Goal: Task Accomplishment & Management: Manage account settings

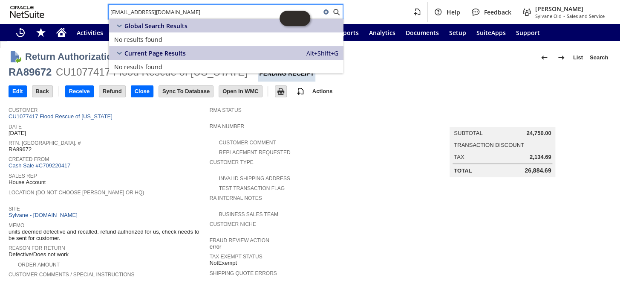
drag, startPoint x: 176, startPoint y: 16, endPoint x: 94, endPoint y: 8, distance: 82.7
click at [95, 9] on div "harrellag@yahoo.com Help Feedback Coby Miller Sylvane Old - Sales and Service" at bounding box center [310, 12] width 620 height 24
paste input "P218847"
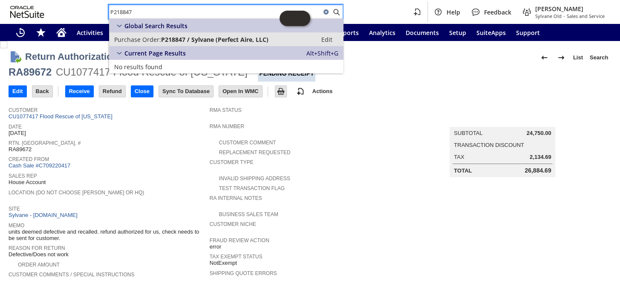
type input "P218847"
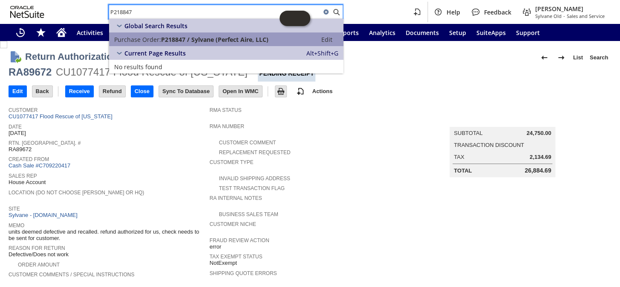
click at [181, 40] on span "P218847 / Sylvane (Perfect Aire, LLC)" at bounding box center [214, 39] width 107 height 8
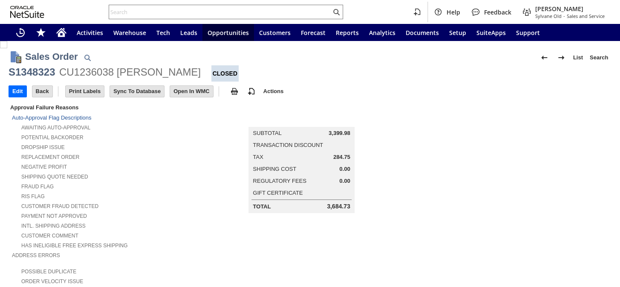
scroll to position [479, 0]
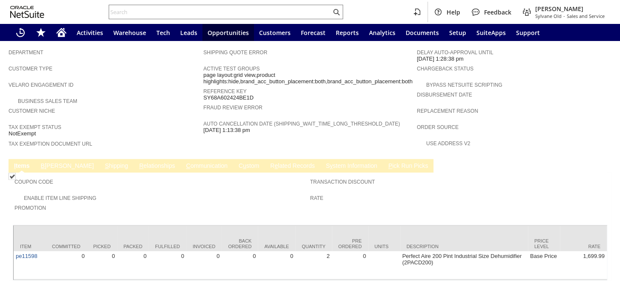
click at [103, 162] on link "S hipping" at bounding box center [117, 166] width 28 height 8
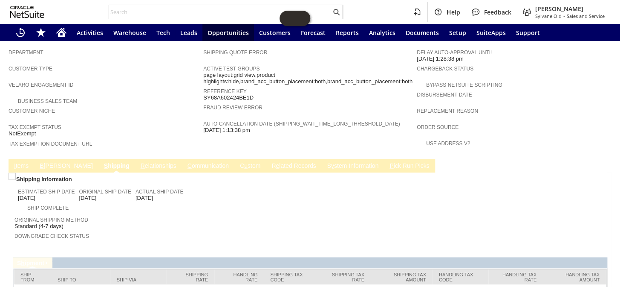
click at [43, 162] on link "B illing" at bounding box center [66, 166] width 57 height 8
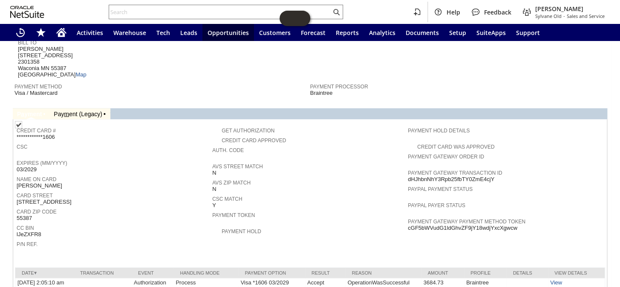
scroll to position [473, 0]
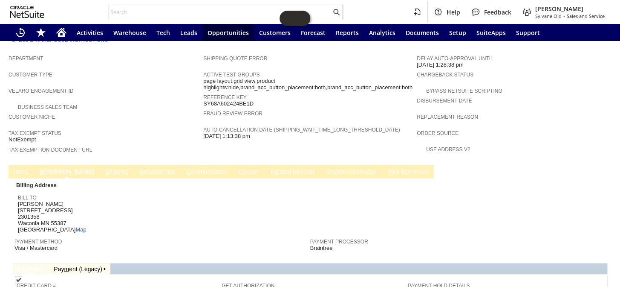
click at [183, 165] on td "C ommunication" at bounding box center [207, 172] width 52 height 14
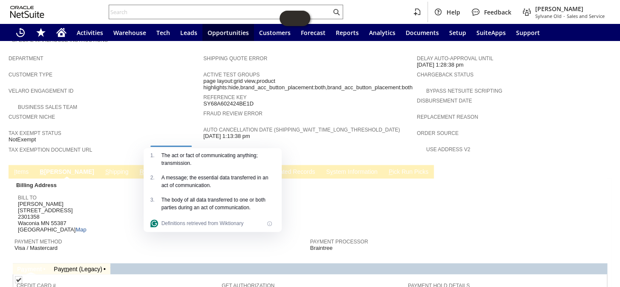
click at [183, 165] on td "C ommunication" at bounding box center [207, 172] width 52 height 14
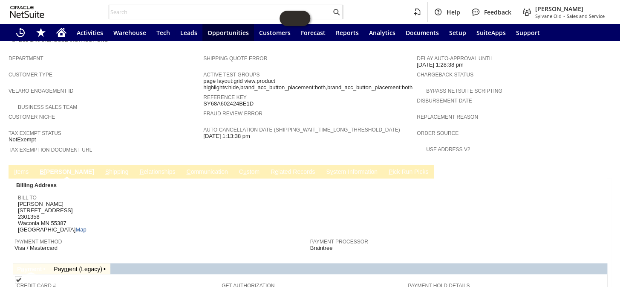
drag, startPoint x: 183, startPoint y: 136, endPoint x: 121, endPoint y: 130, distance: 62.6
drag, startPoint x: 121, startPoint y: 130, endPoint x: 291, endPoint y: 177, distance: 176.4
click at [291, 192] on div "Bill To Dan Madsen 16 W 1st St 2301358 Waconia MN 55387 United States Map" at bounding box center [162, 212] width 288 height 41
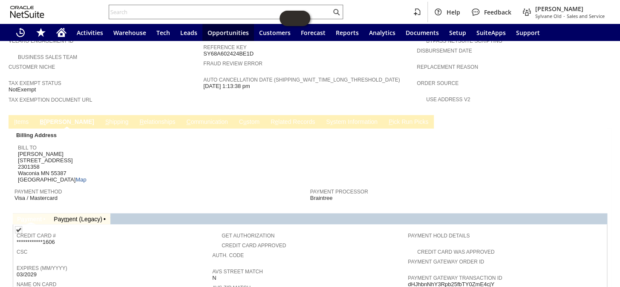
scroll to position [504, 0]
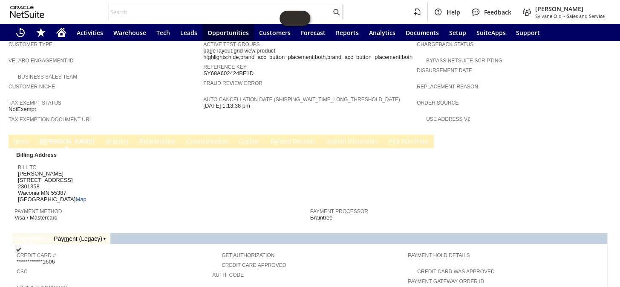
click at [149, 12] on input "text" at bounding box center [220, 12] width 222 height 10
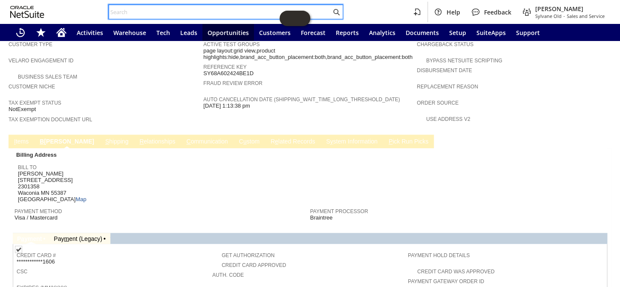
paste input "PO217712"
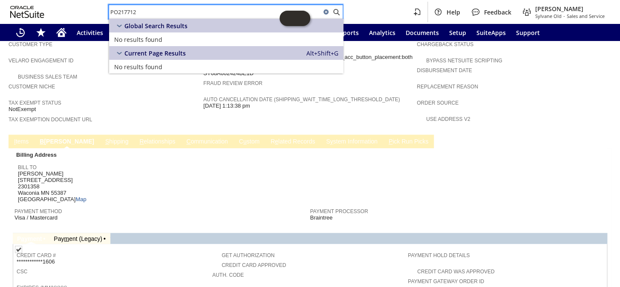
drag, startPoint x: 154, startPoint y: 13, endPoint x: 102, endPoint y: 15, distance: 51.2
click at [102, 15] on div "PO217712 Help Feedback Coby Miller Sylvane Old - Sales and Service" at bounding box center [310, 12] width 620 height 24
click at [118, 12] on input "PO217712" at bounding box center [215, 12] width 212 height 10
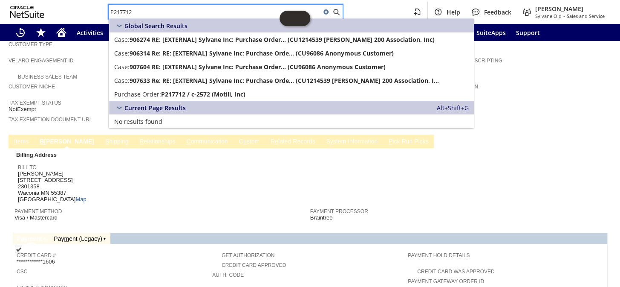
type input "PO217712"
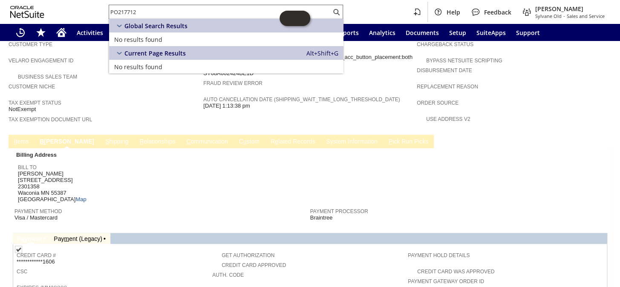
click at [152, 16] on input "PO217712" at bounding box center [220, 12] width 222 height 10
drag, startPoint x: 152, startPoint y: 16, endPoint x: 88, endPoint y: 19, distance: 64.1
click at [88, 19] on div "PO217712 Help Feedback Coby Miller Sylvane Old - Sales and Service" at bounding box center [310, 12] width 620 height 24
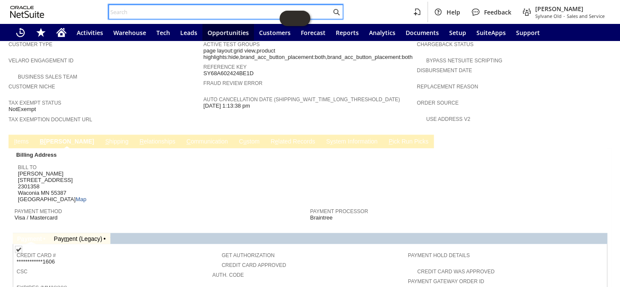
paste input "S1351479"
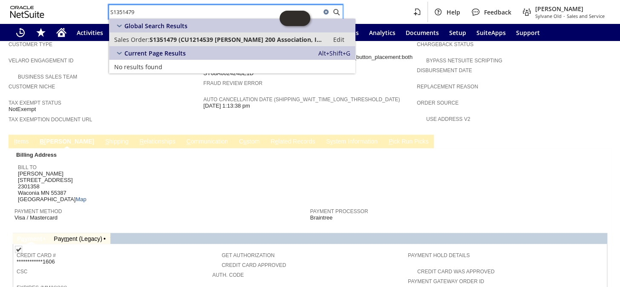
type input "S1351479"
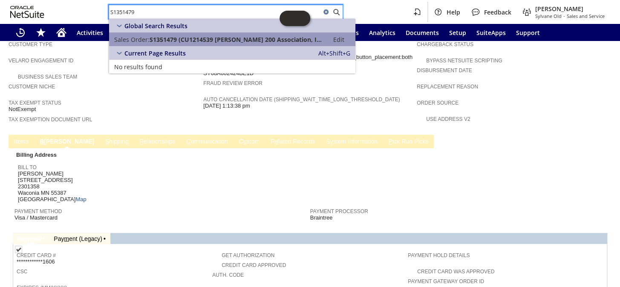
click at [181, 39] on span "S1351479 (CU1214539 Winston Towers 200 Association, Inc)" at bounding box center [237, 39] width 174 height 8
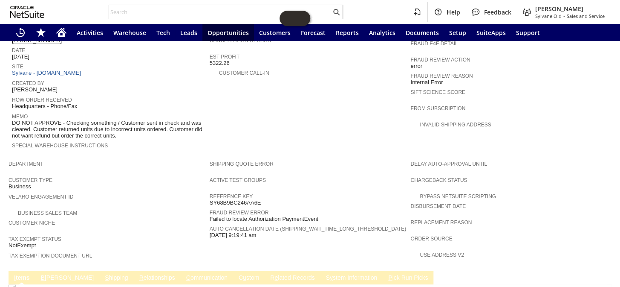
scroll to position [265, 0]
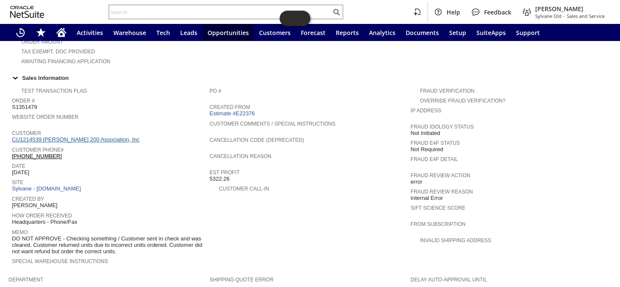
click at [64, 136] on link "CU1214539 Winston Towers 200 Association, Inc" at bounding box center [77, 139] width 130 height 6
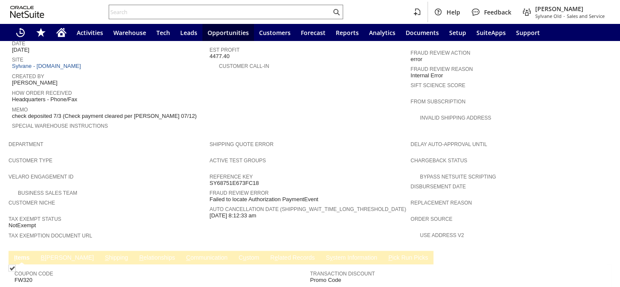
scroll to position [479, 0]
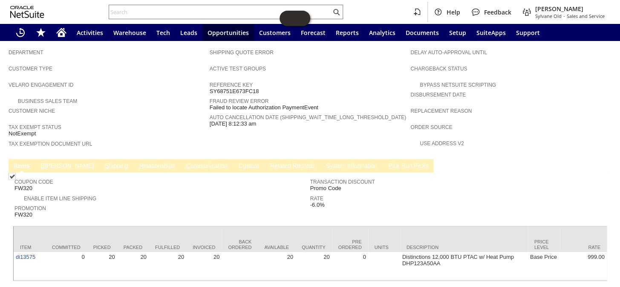
click at [268, 162] on link "R e lated Records" at bounding box center [292, 166] width 49 height 8
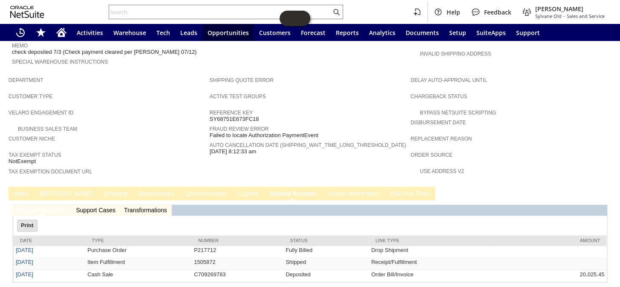
scroll to position [0, 0]
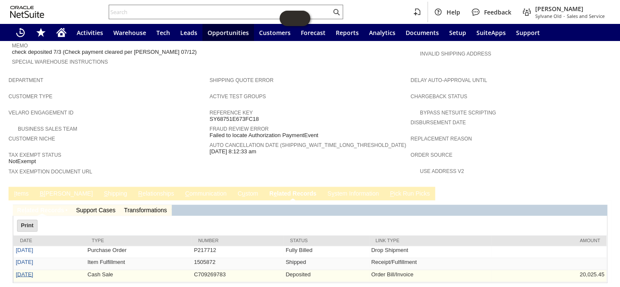
click at [33, 270] on link "[DATE]" at bounding box center [24, 273] width 17 height 6
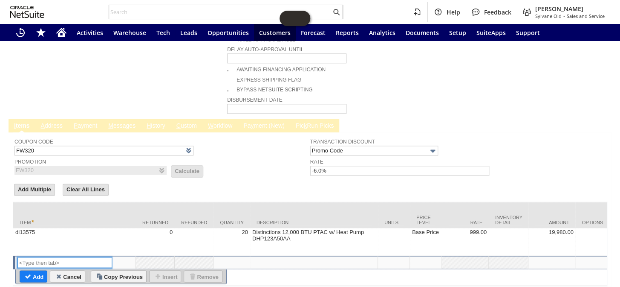
scroll to position [476, 0]
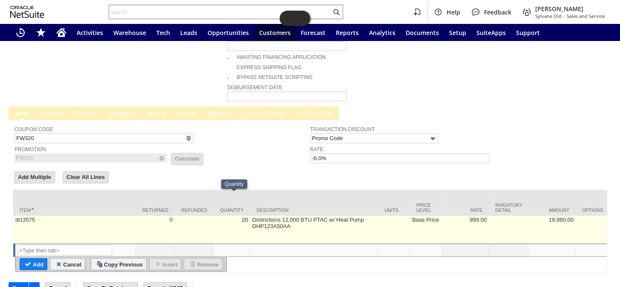
click at [249, 215] on td "20" at bounding box center [232, 229] width 37 height 28
type input "20"
type input "di13575"
type input "OK"
type input "Make Copy"
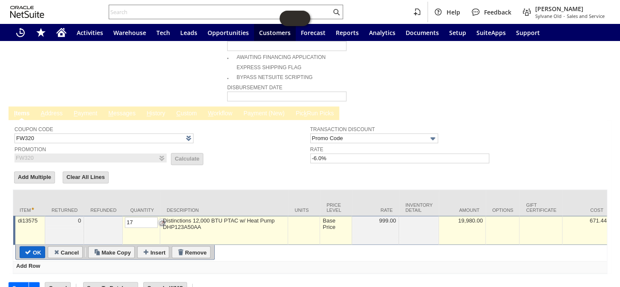
type input "17"
click at [38, 246] on input "OK" at bounding box center [32, 251] width 25 height 11
type input "Add"
type input "Copy Previous"
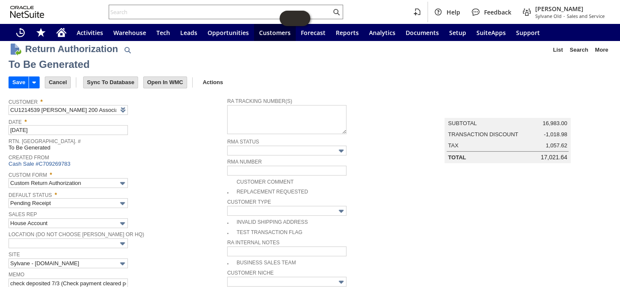
scroll to position [0, 0]
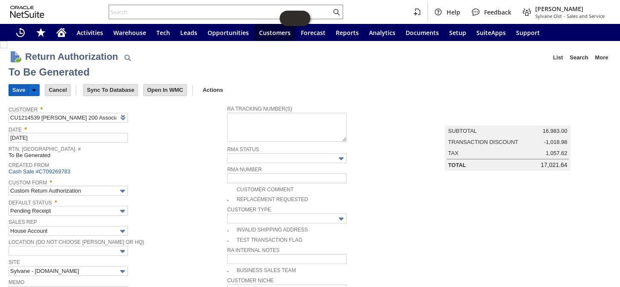
click at [14, 84] on input "Save" at bounding box center [19, 89] width 20 height 11
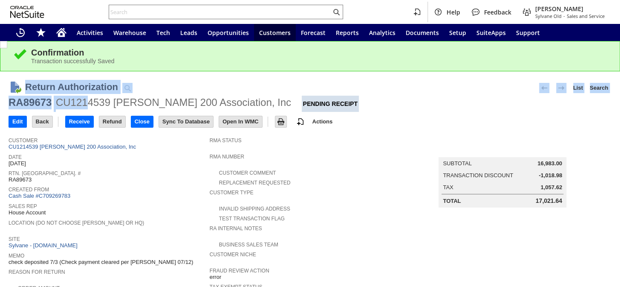
drag, startPoint x: 9, startPoint y: 95, endPoint x: 95, endPoint y: 102, distance: 86.4
click at [95, 102] on div "Return Authorization List Search RA89673 CU1214539 Winston Towers 200 Associati…" at bounding box center [310, 92] width 603 height 38
click at [107, 104] on div "CU1214539 [PERSON_NAME] 200 Association, Inc" at bounding box center [173, 103] width 235 height 14
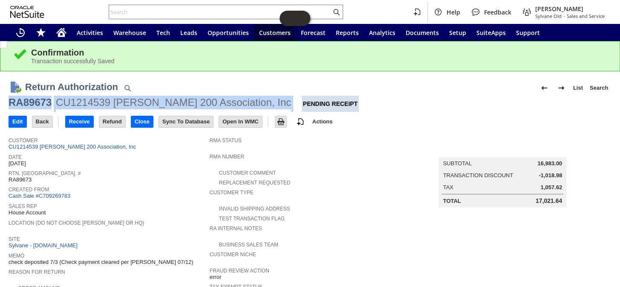
drag, startPoint x: 206, startPoint y: 96, endPoint x: 10, endPoint y: 104, distance: 195.9
click at [10, 104] on div "RA89673 CU1214539 Winston Towers 200 Association, Inc Pending Receipt" at bounding box center [310, 104] width 603 height 16
copy div "RA89673 CU1214539 Winston Towers 200 Association, Inc"
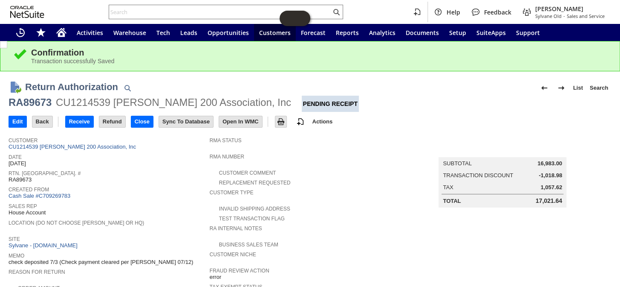
click at [122, 191] on div "Created From Cash Sale #C709269783" at bounding box center [107, 192] width 197 height 16
drag, startPoint x: 39, startPoint y: 178, endPoint x: 10, endPoint y: 179, distance: 28.6
click at [10, 179] on div "Rtn. Auth. # RA89673" at bounding box center [107, 175] width 197 height 15
copy span "RA89673"
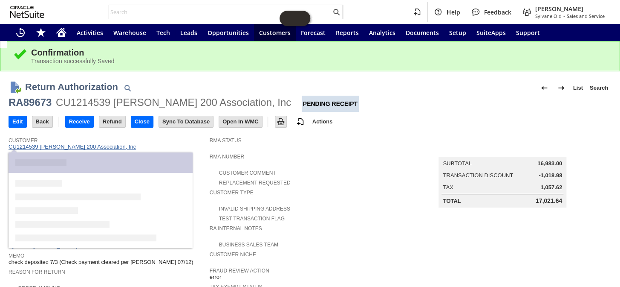
click at [58, 145] on link "CU1214539 [PERSON_NAME] 200 Association, Inc" at bounding box center [74, 146] width 130 height 6
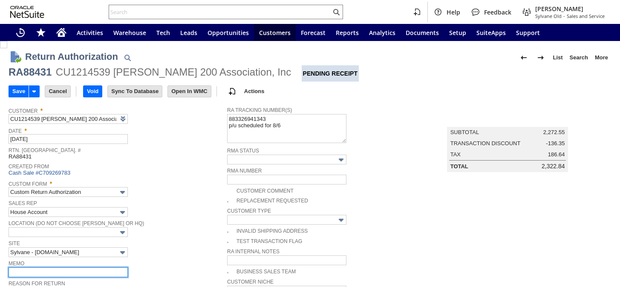
click at [55, 272] on input "text" at bounding box center [68, 272] width 119 height 10
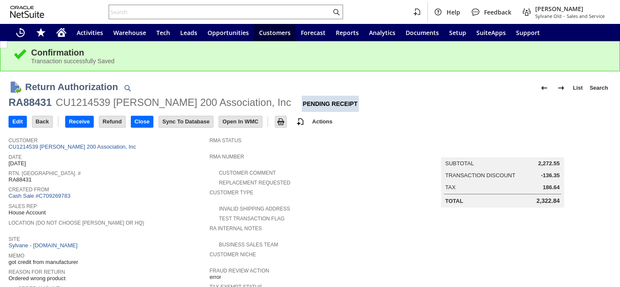
click at [46, 192] on link "Cash Sale #C709269783" at bounding box center [40, 195] width 62 height 6
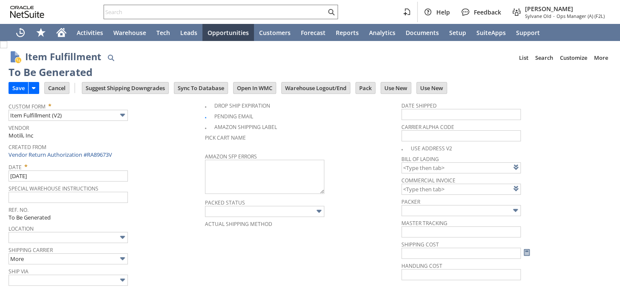
type input "0.00"
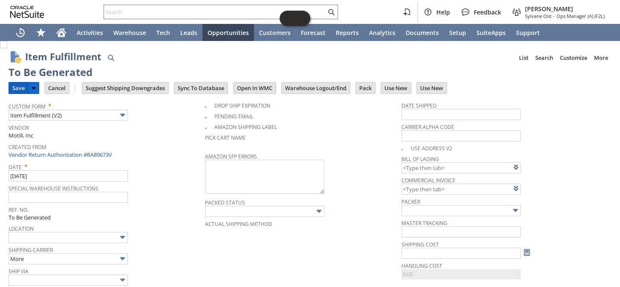
click at [17, 89] on input "Save" at bounding box center [18, 87] width 19 height 11
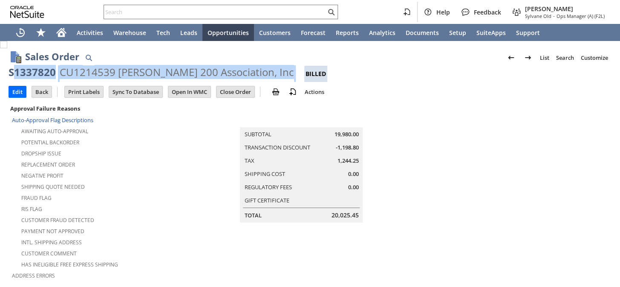
click at [12, 72] on div "S1337820 CU1214539 [PERSON_NAME] 200 Association, Inc Billed" at bounding box center [310, 73] width 603 height 17
drag, startPoint x: 34, startPoint y: 73, endPoint x: 208, endPoint y: 66, distance: 174.6
click at [208, 66] on div "CU1214539 [PERSON_NAME] 200 Association, Inc" at bounding box center [177, 72] width 235 height 14
drag, startPoint x: 267, startPoint y: 68, endPoint x: 7, endPoint y: 72, distance: 259.7
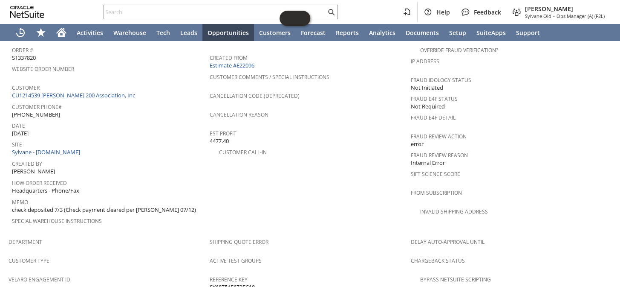
scroll to position [310, 0]
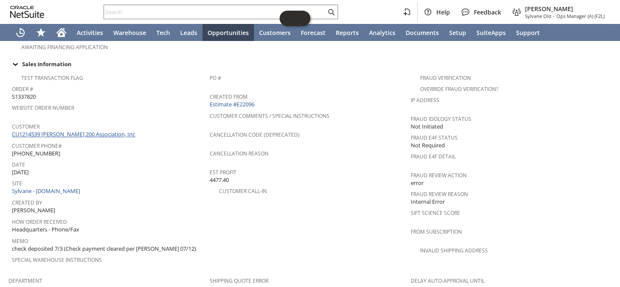
click at [83, 130] on link "CU1214539 [PERSON_NAME] 200 Association, Inc" at bounding box center [74, 134] width 125 height 8
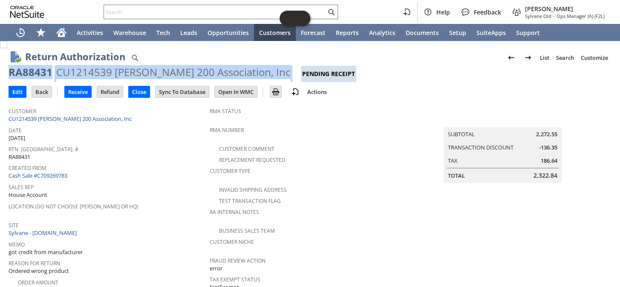
drag, startPoint x: 0, startPoint y: 0, endPoint x: 10, endPoint y: 67, distance: 68.1
click at [10, 67] on div "RA88431 CU1214539 Winston Towers 200 Association, Inc Pending Receipt" at bounding box center [310, 73] width 603 height 17
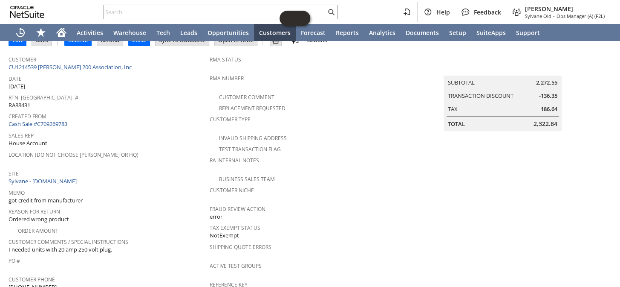
scroll to position [39, 0]
